Goal: Information Seeking & Learning: Learn about a topic

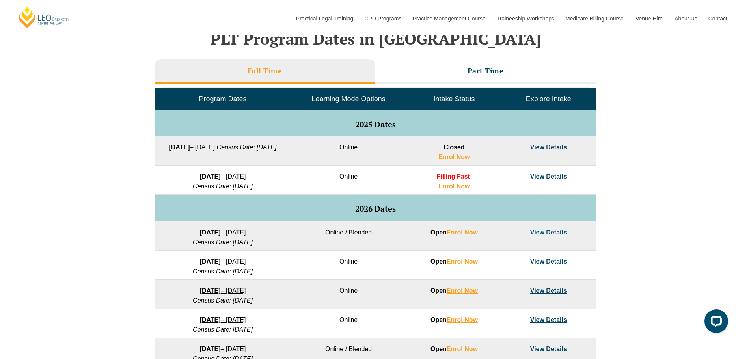
scroll to position [331, 0]
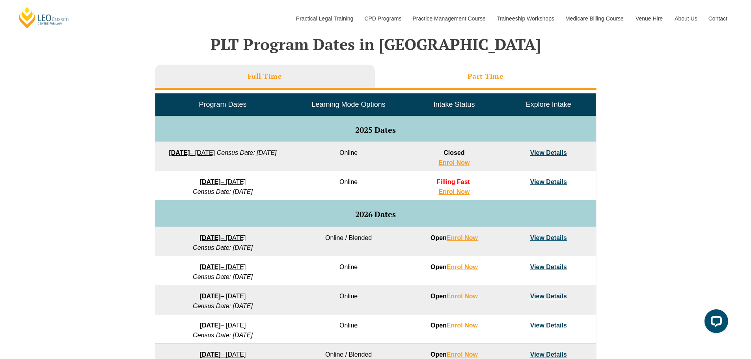
click at [553, 78] on li "Part Time" at bounding box center [486, 77] width 222 height 25
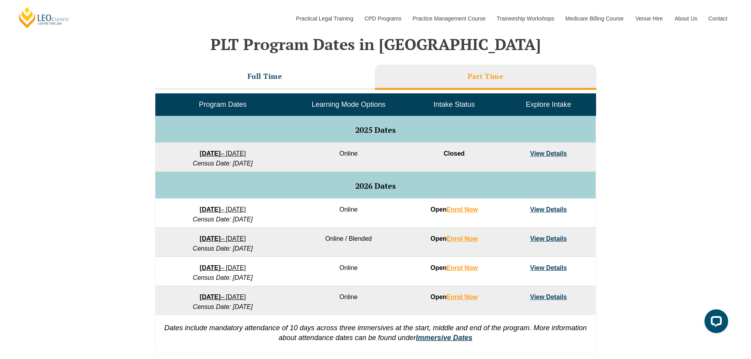
click at [695, 79] on div "VIC [GEOGRAPHIC_DATA] [GEOGRAPHIC_DATA] [GEOGRAPHIC_DATA] [GEOGRAPHIC_DATA] [GE…" at bounding box center [375, 178] width 751 height 361
drag, startPoint x: 290, startPoint y: 77, endPoint x: 333, endPoint y: 82, distance: 43.2
click at [290, 77] on li "Full Time" at bounding box center [265, 77] width 220 height 25
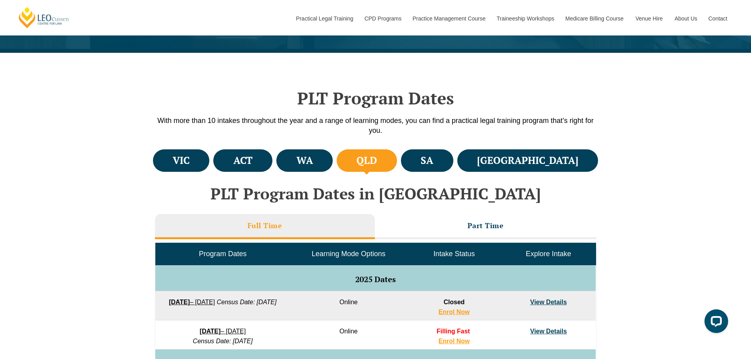
scroll to position [174, 0]
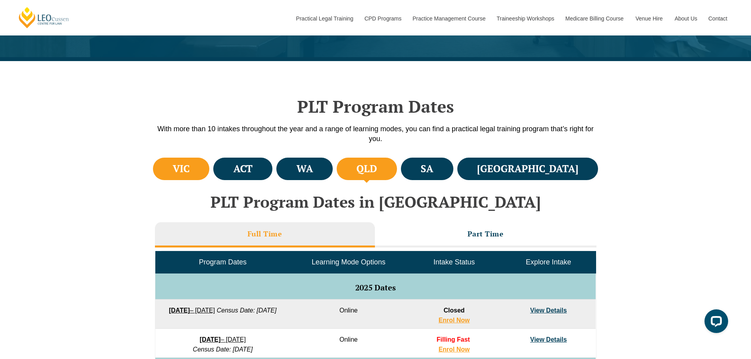
click at [190, 169] on h4 "VIC" at bounding box center [181, 168] width 17 height 13
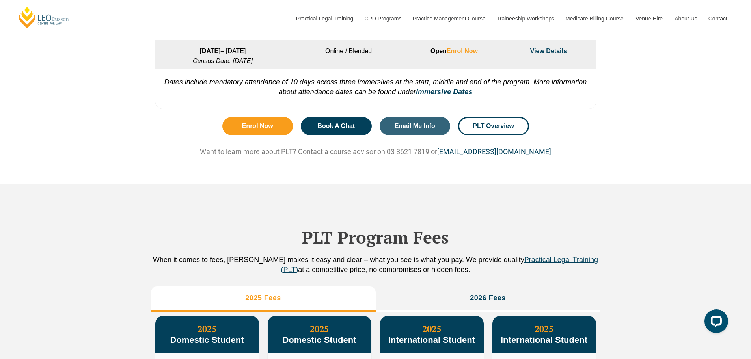
scroll to position [676, 0]
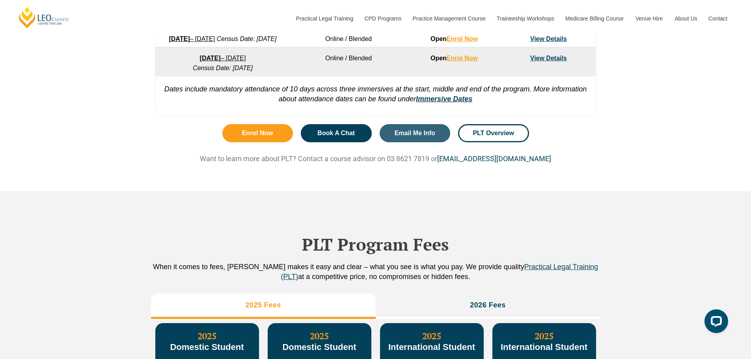
click at [585, 141] on div "Enrol Now Book A Chat Email Me Info PLT Overview Want to learn more about PLT? …" at bounding box center [375, 155] width 449 height 71
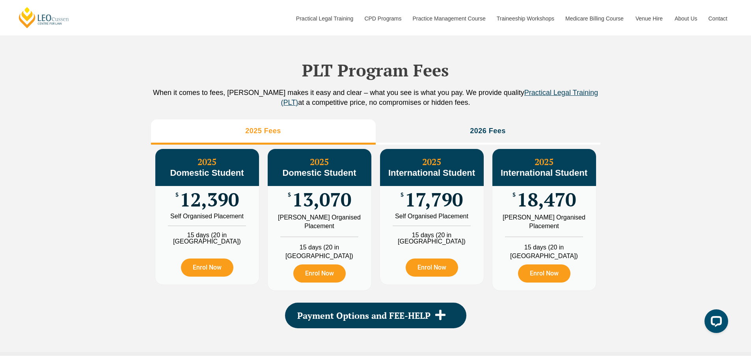
scroll to position [834, 0]
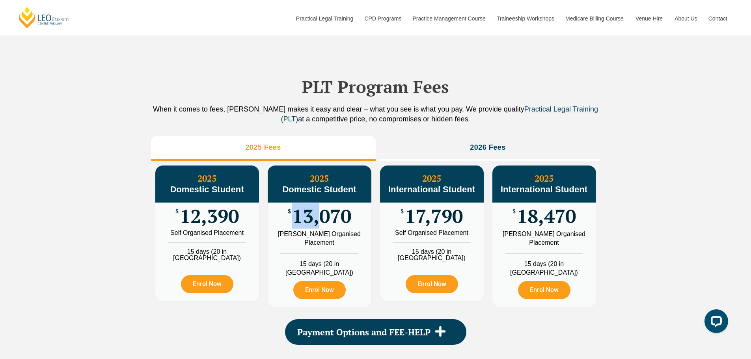
drag, startPoint x: 322, startPoint y: 227, endPoint x: 297, endPoint y: 226, distance: 24.9
click at [297, 224] on span "13,070" at bounding box center [321, 216] width 59 height 15
click at [335, 224] on span "13,070" at bounding box center [321, 216] width 59 height 15
drag, startPoint x: 245, startPoint y: 223, endPoint x: 175, endPoint y: 222, distance: 70.6
click at [175, 222] on div "$ 12,390" at bounding box center [207, 216] width 104 height 27
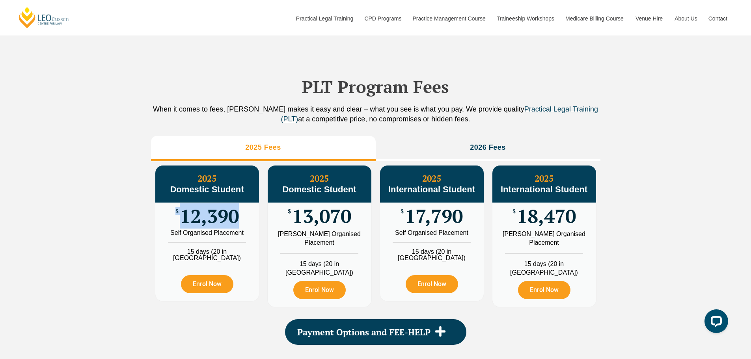
click at [177, 225] on div "$ 12,390" at bounding box center [207, 216] width 104 height 27
drag, startPoint x: 181, startPoint y: 229, endPoint x: 231, endPoint y: 233, distance: 50.6
click at [231, 224] on span "12,390" at bounding box center [209, 216] width 59 height 15
click at [240, 224] on div "$ 12,390" at bounding box center [207, 216] width 104 height 27
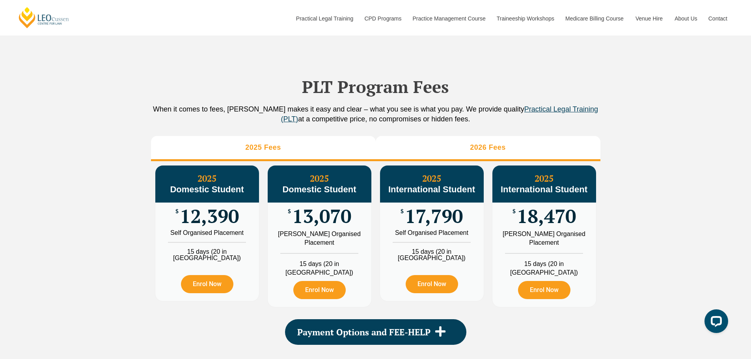
click at [465, 150] on li "2026 Fees" at bounding box center [488, 148] width 225 height 25
drag, startPoint x: 309, startPoint y: 160, endPoint x: 337, endPoint y: 155, distance: 28.0
click at [315, 158] on li "2025 Fees" at bounding box center [263, 148] width 225 height 25
drag, startPoint x: 508, startPoint y: 151, endPoint x: 486, endPoint y: 155, distance: 22.4
click at [507, 151] on li "2026 Fees" at bounding box center [488, 148] width 225 height 25
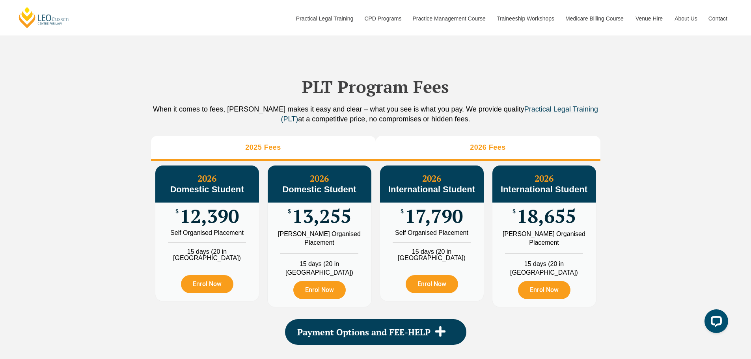
click at [341, 154] on li "2025 Fees" at bounding box center [263, 148] width 225 height 25
click at [468, 152] on li "2026 Fees" at bounding box center [488, 148] width 225 height 25
click at [344, 160] on li "2025 Fees" at bounding box center [263, 148] width 225 height 25
click at [436, 155] on li "2026 Fees" at bounding box center [488, 148] width 225 height 25
